Goal: Task Accomplishment & Management: Manage account settings

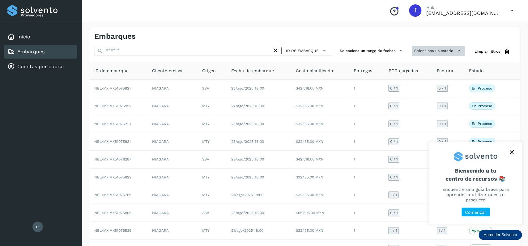
click at [434, 50] on button "Selecciona un estado" at bounding box center [438, 51] width 53 height 10
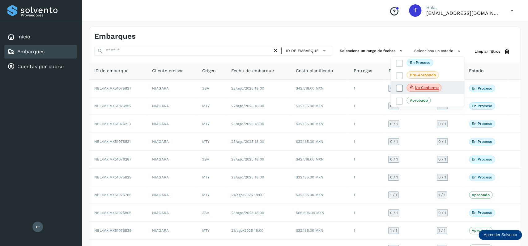
click at [399, 88] on icon at bounding box center [399, 88] width 6 height 6
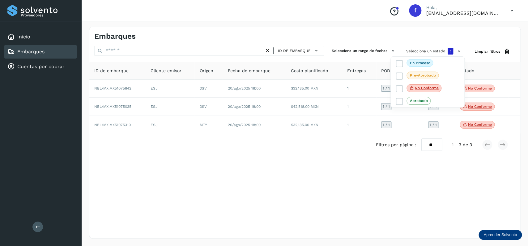
click at [289, 86] on div at bounding box center [264, 123] width 528 height 246
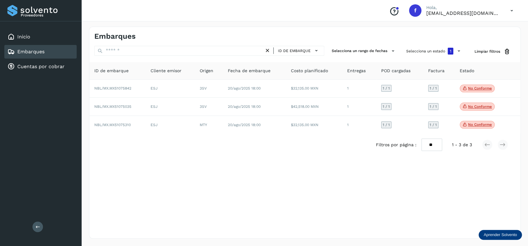
click at [295, 90] on td "$32,135.00 MXN" at bounding box center [314, 88] width 56 height 18
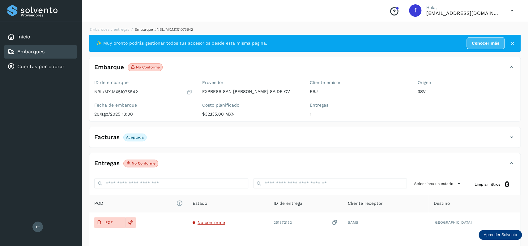
scroll to position [48, 0]
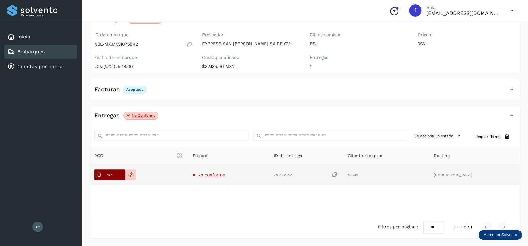
click at [109, 173] on p "PDF" at bounding box center [108, 174] width 7 height 4
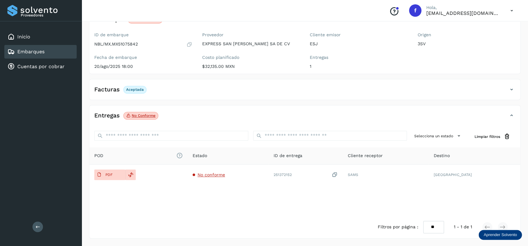
click at [54, 53] on div "Embarques" at bounding box center [40, 52] width 72 height 14
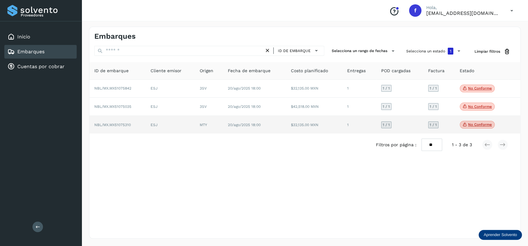
click at [174, 125] on td "ESJ" at bounding box center [170, 125] width 49 height 18
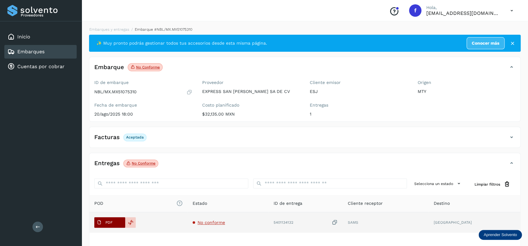
click at [112, 222] on p "PDF" at bounding box center [108, 222] width 7 height 4
click at [133, 221] on icon at bounding box center [131, 222] width 6 height 6
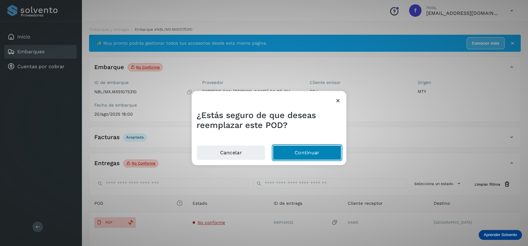
click at [313, 149] on button "Continuar" at bounding box center [307, 152] width 69 height 15
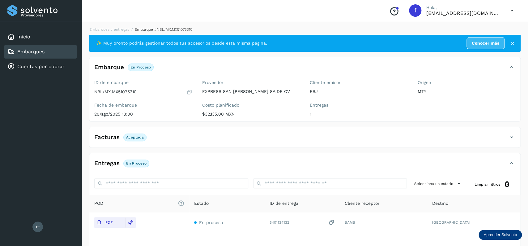
click at [65, 50] on div "Embarques" at bounding box center [40, 52] width 72 height 14
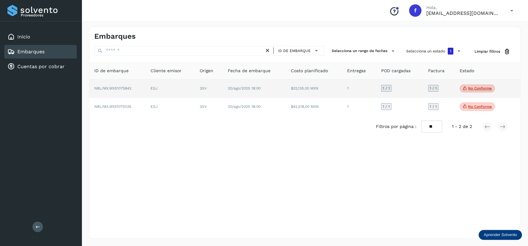
click at [297, 89] on td "$32,135.00 MXN" at bounding box center [314, 88] width 56 height 18
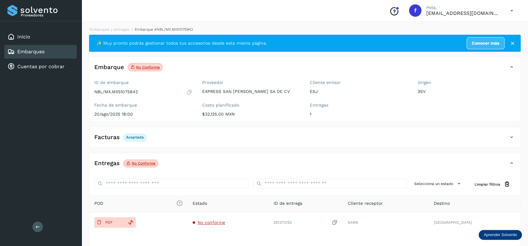
scroll to position [48, 0]
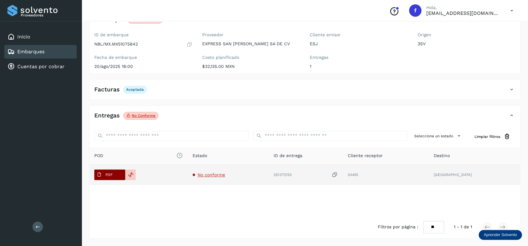
click at [112, 170] on span "PDF" at bounding box center [104, 174] width 21 height 10
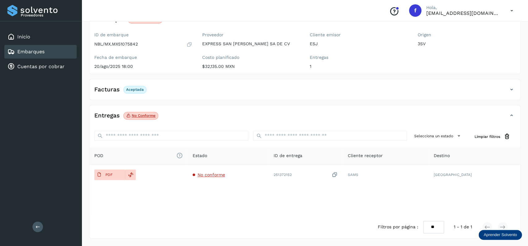
click at [131, 220] on div "Filtros por página : ** ** ** 1 - 1 de 1" at bounding box center [304, 227] width 431 height 22
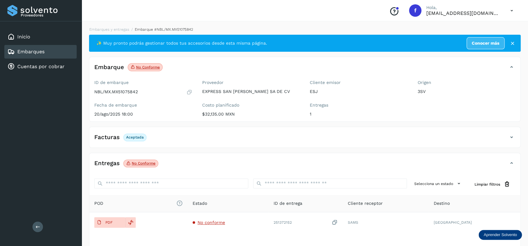
click at [55, 49] on div "Embarques" at bounding box center [40, 52] width 72 height 14
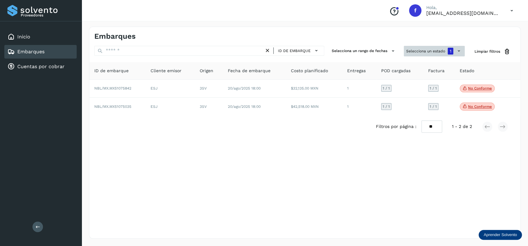
click at [421, 55] on button "Selecciona un estado 1" at bounding box center [434, 51] width 61 height 11
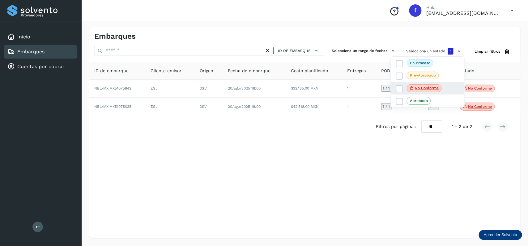
click at [399, 84] on div "No conforme" at bounding box center [428, 88] width 74 height 13
click at [398, 87] on icon at bounding box center [399, 88] width 6 height 6
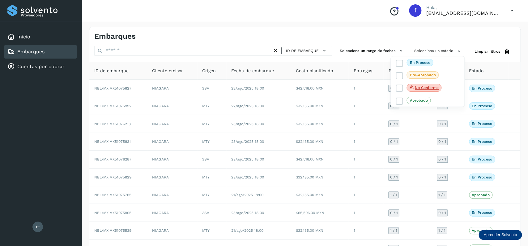
click at [45, 49] on div "Embarques" at bounding box center [40, 52] width 72 height 14
click at [399, 63] on icon at bounding box center [399, 63] width 6 height 6
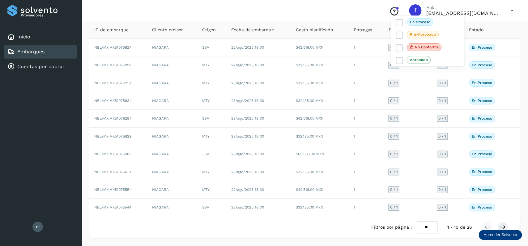
click at [311, 224] on div at bounding box center [264, 123] width 528 height 246
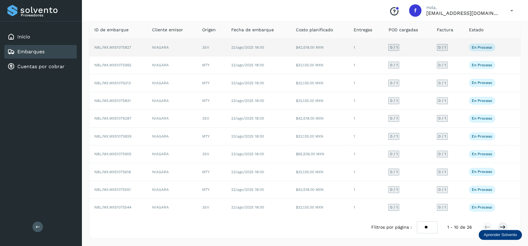
click at [245, 41] on td "22/ago/2025 18:00" at bounding box center [258, 48] width 65 height 18
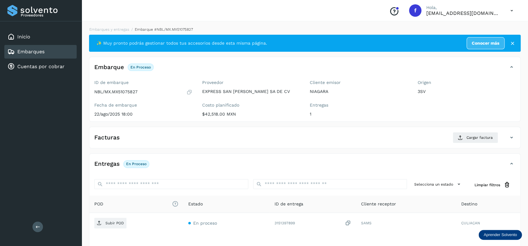
click at [63, 54] on div "Embarques" at bounding box center [40, 52] width 72 height 14
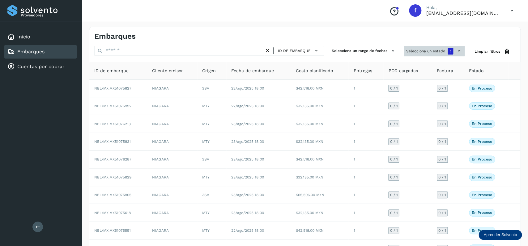
click at [423, 51] on button "Selecciona un estado 1" at bounding box center [434, 51] width 61 height 11
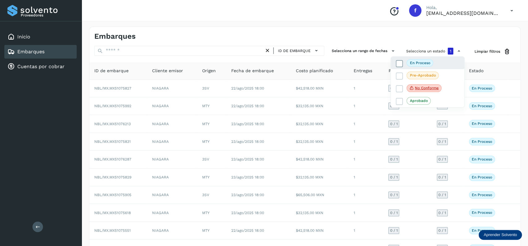
click at [400, 66] on icon at bounding box center [399, 63] width 6 height 6
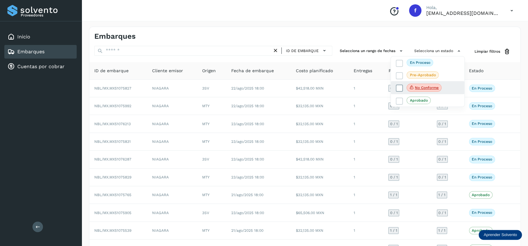
click at [400, 91] on icon at bounding box center [399, 88] width 6 height 6
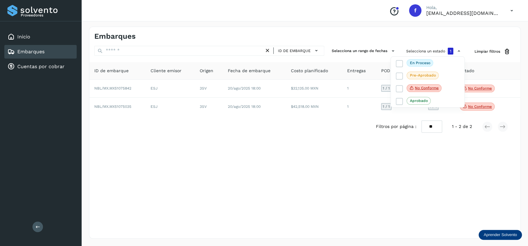
click at [261, 148] on div at bounding box center [264, 123] width 528 height 246
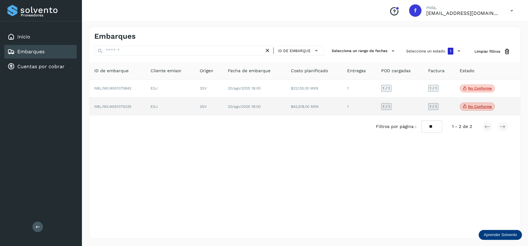
click at [476, 105] on span "No conforme" at bounding box center [477, 106] width 35 height 8
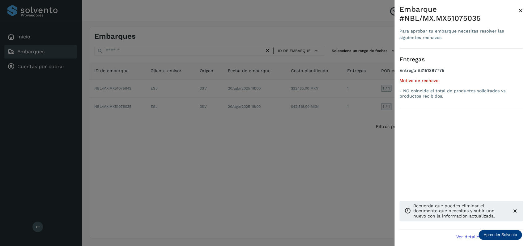
click at [147, 165] on div at bounding box center [264, 123] width 528 height 246
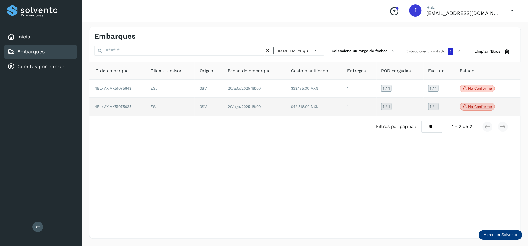
click at [152, 114] on td "ESJ" at bounding box center [170, 106] width 49 height 18
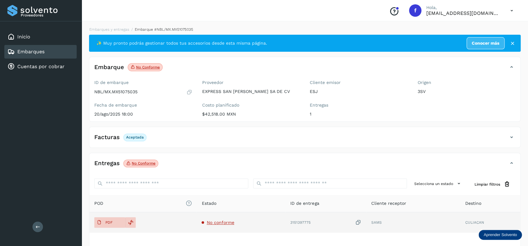
scroll to position [48, 0]
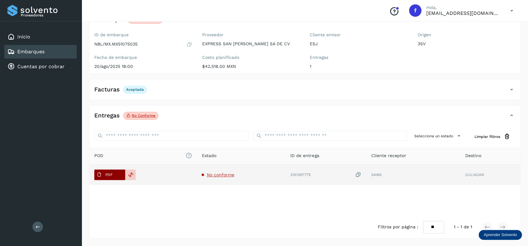
click at [106, 176] on p "PDF" at bounding box center [108, 174] width 7 height 4
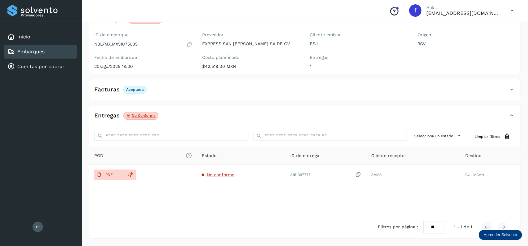
click at [53, 50] on div "Embarques" at bounding box center [40, 52] width 72 height 14
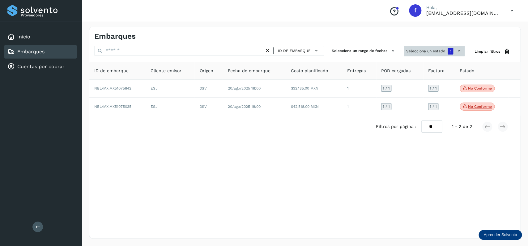
click at [437, 51] on button "Selecciona un estado 1" at bounding box center [434, 51] width 61 height 11
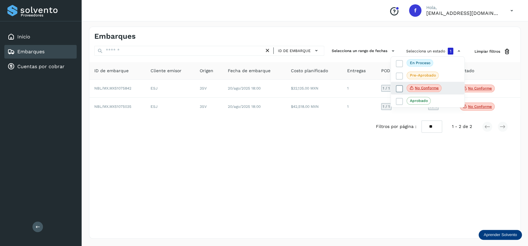
click at [401, 87] on icon at bounding box center [399, 88] width 6 height 6
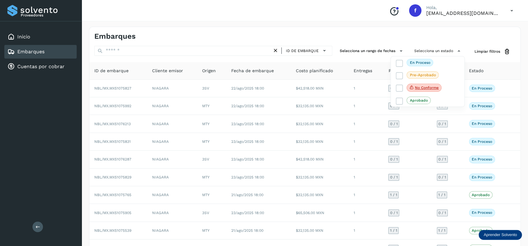
click at [512, 123] on div at bounding box center [264, 123] width 528 height 246
